Goal: Download file/media

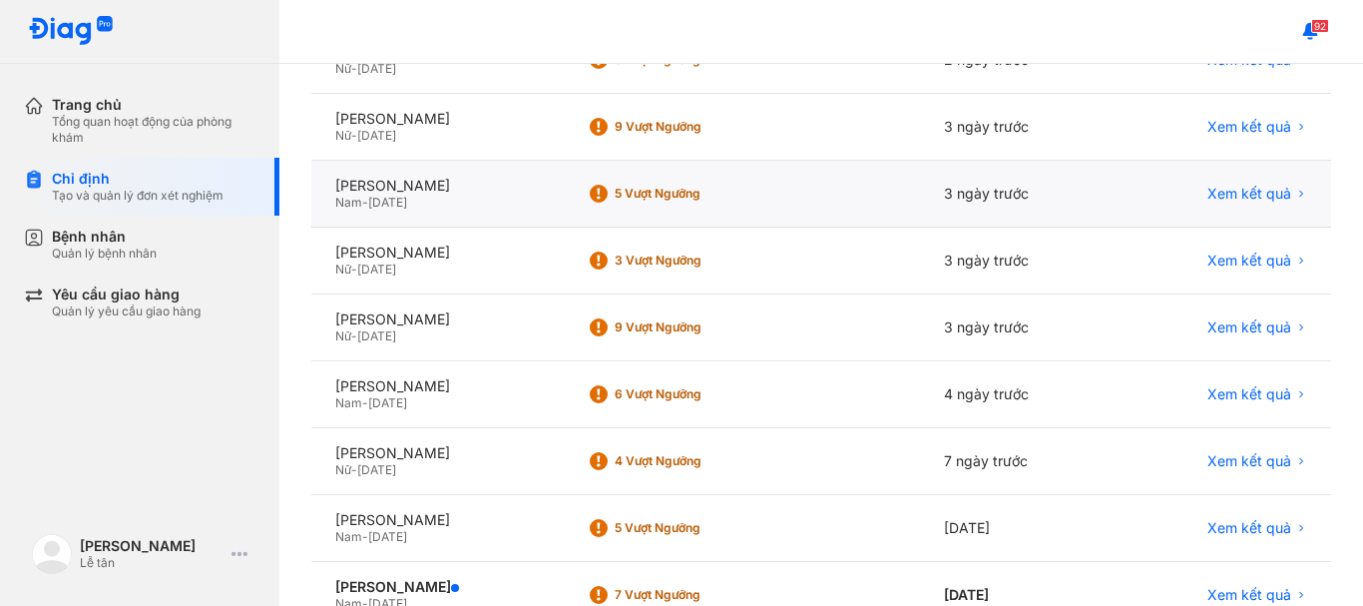
scroll to position [399, 0]
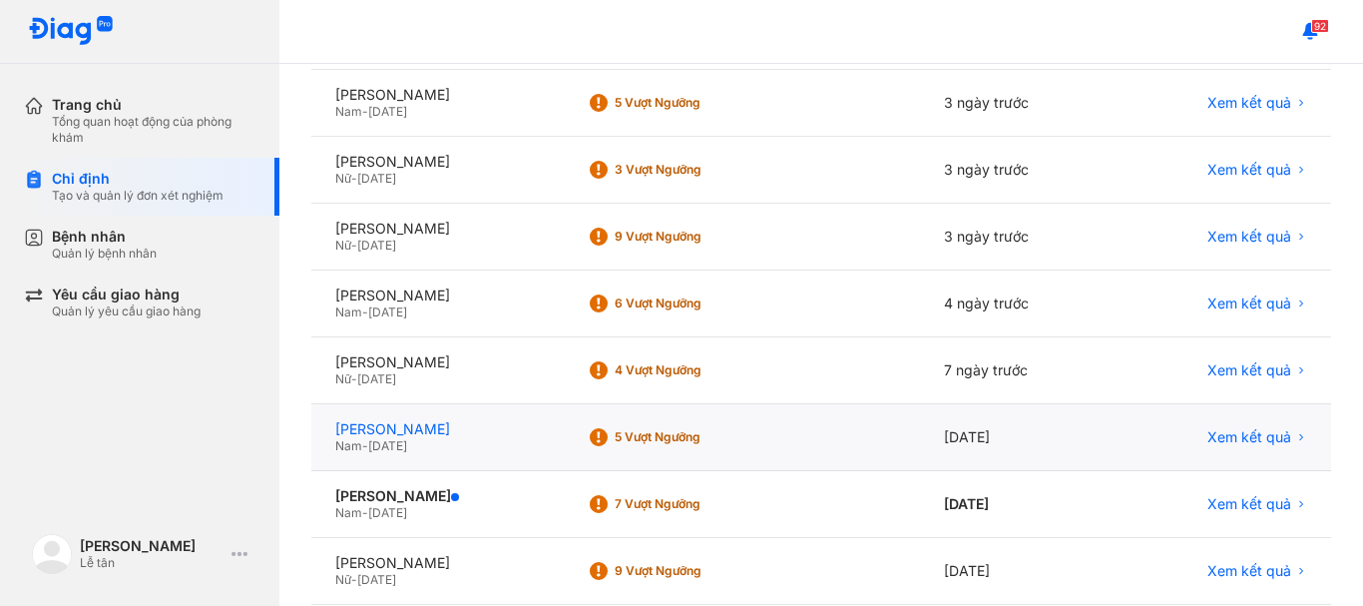
click at [434, 424] on div "[PERSON_NAME]" at bounding box center [437, 429] width 204 height 18
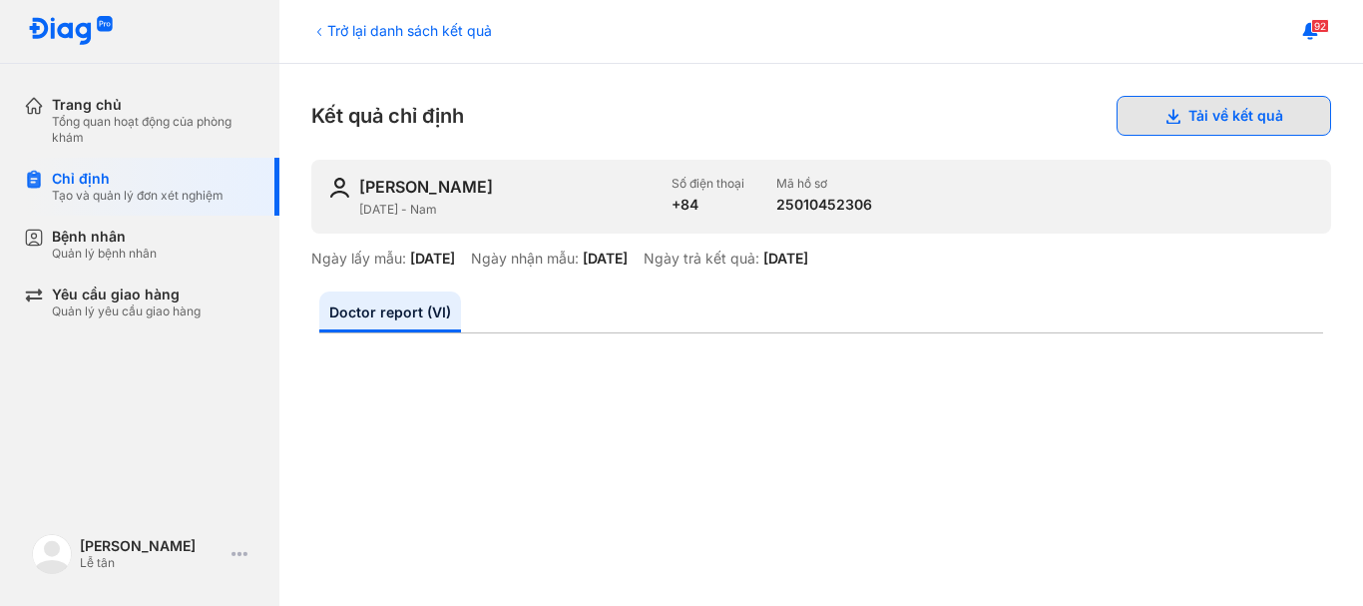
click at [1219, 113] on button "Tải về kết quả" at bounding box center [1223, 116] width 214 height 40
